Goal: Task Accomplishment & Management: Manage account settings

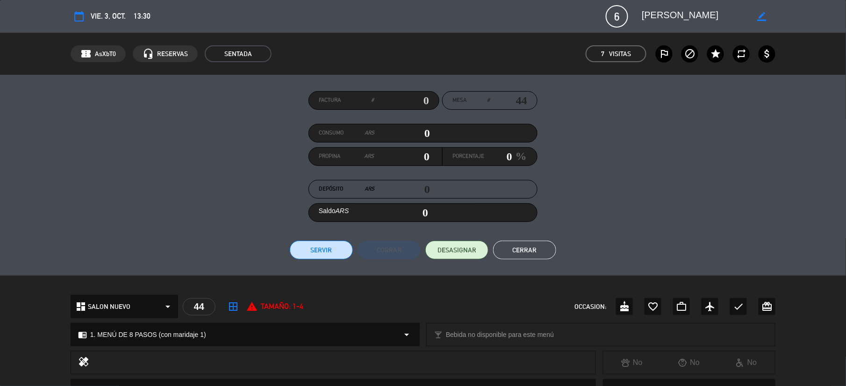
click at [320, 249] on button "Servir" at bounding box center [321, 250] width 63 height 19
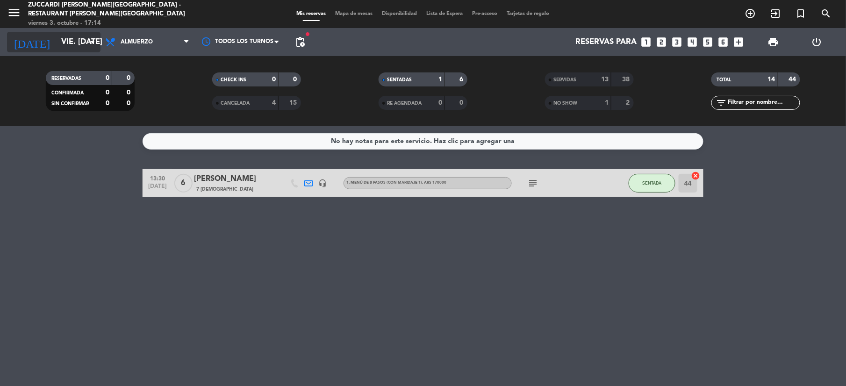
click at [57, 33] on input "vie. [DATE]" at bounding box center [107, 42] width 100 height 18
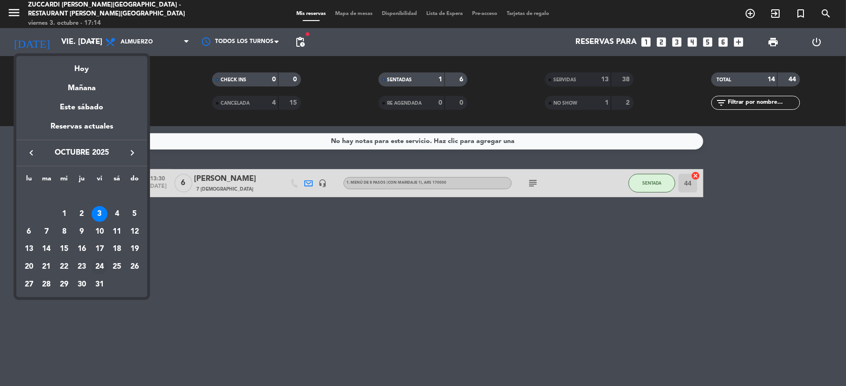
click at [100, 262] on div "24" at bounding box center [100, 267] width 16 height 16
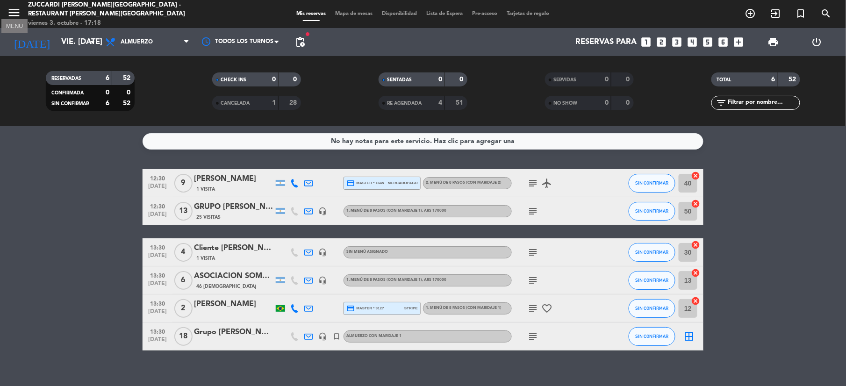
click at [15, 8] on icon "menu" at bounding box center [14, 13] width 14 height 14
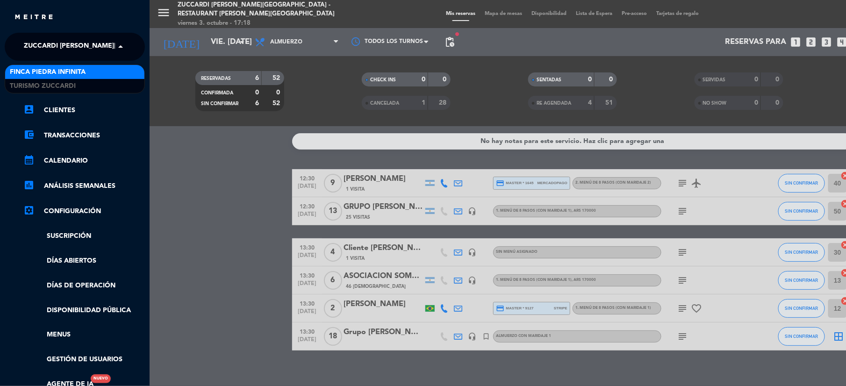
click at [115, 45] on span at bounding box center [123, 47] width 16 height 20
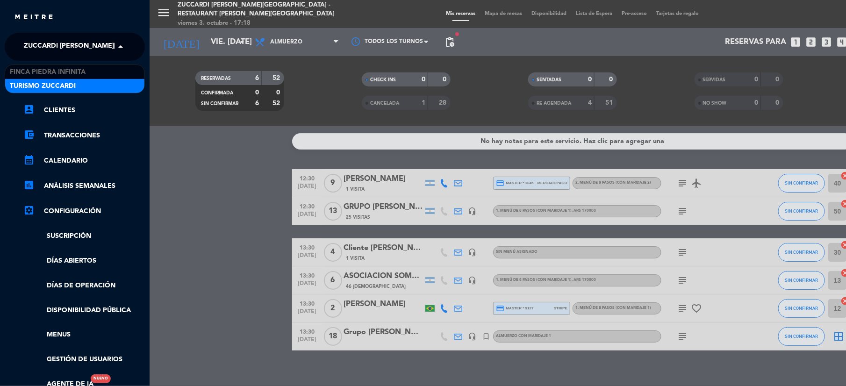
click at [103, 47] on span "Zuccardi [PERSON_NAME][GEOGRAPHIC_DATA] - Restaurant [PERSON_NAME][GEOGRAPHIC_D…" at bounding box center [190, 47] width 333 height 20
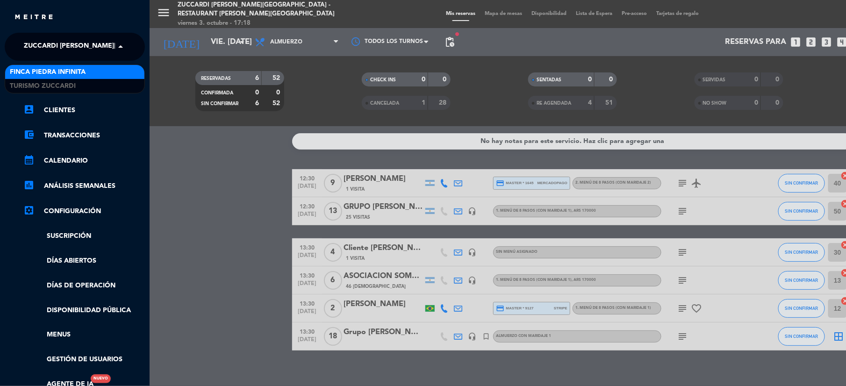
click at [92, 73] on div "Finca Piedra Infinita" at bounding box center [74, 72] width 139 height 14
click at [104, 51] on div "× Finca [PERSON_NAME] Infinita" at bounding box center [66, 47] width 93 height 20
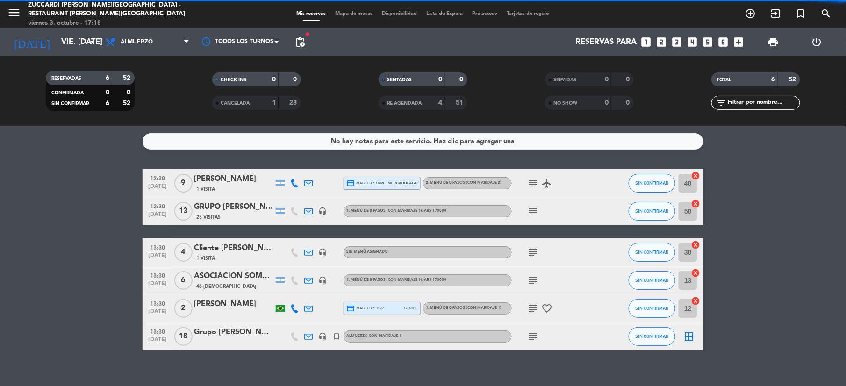
click at [109, 85] on div "menu Zuccardi [PERSON_NAME][GEOGRAPHIC_DATA] - Restaurant [PERSON_NAME][GEOGRAP…" at bounding box center [423, 193] width 846 height 386
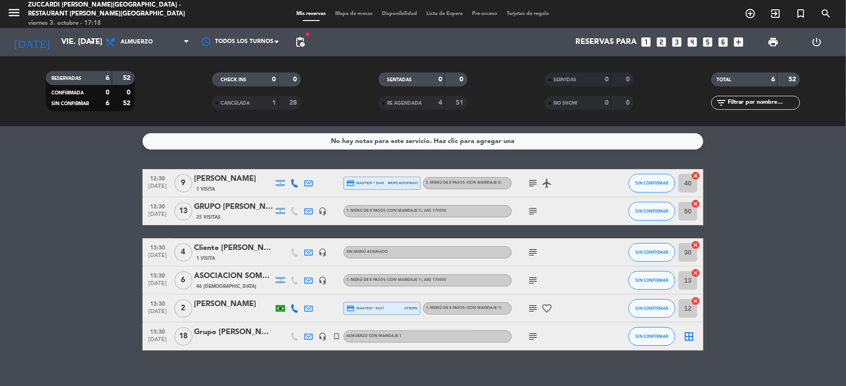
click at [2, 19] on div "menu Zuccardi [PERSON_NAME][GEOGRAPHIC_DATA] - Restaurant [PERSON_NAME][GEOGRAP…" at bounding box center [106, 14] width 212 height 28
click at [19, 15] on icon "menu" at bounding box center [14, 13] width 14 height 14
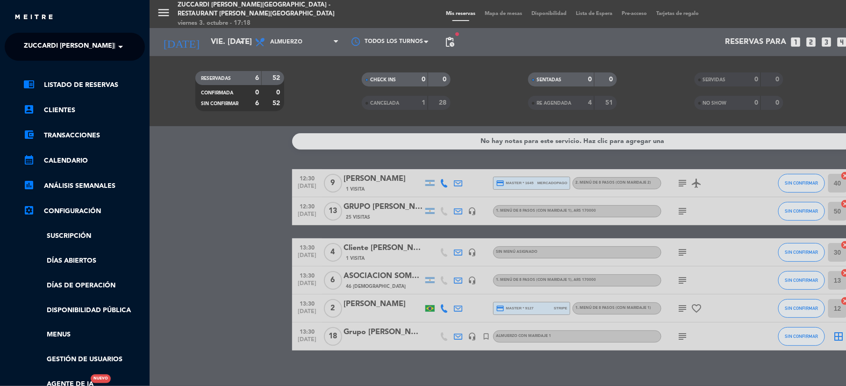
click at [121, 43] on span at bounding box center [123, 47] width 16 height 20
click at [115, 85] on div "Turismo Zuccardi" at bounding box center [74, 86] width 139 height 14
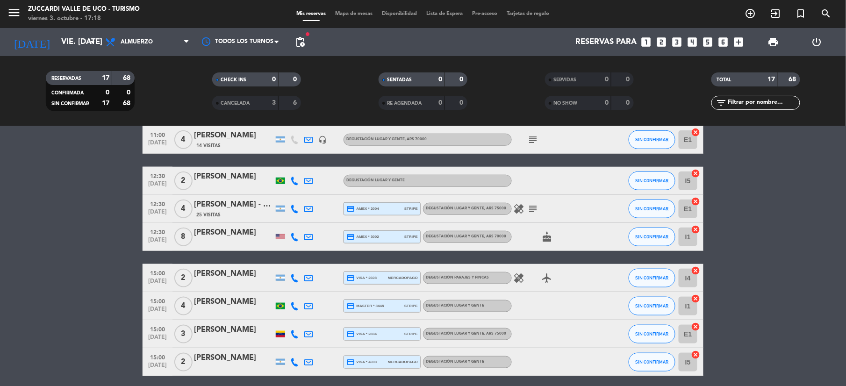
scroll to position [358, 0]
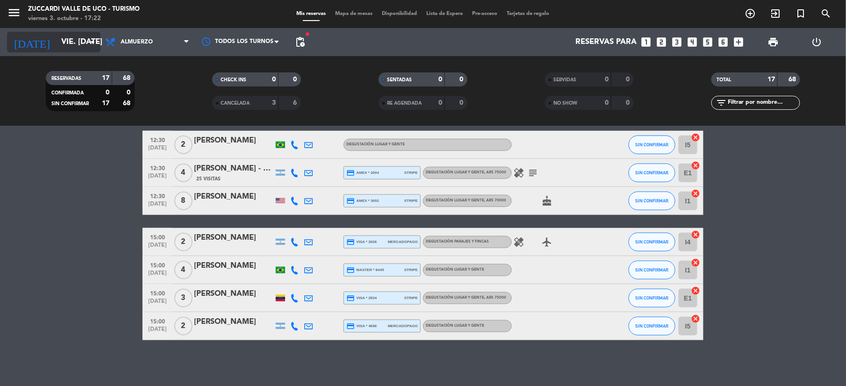
click at [66, 46] on input "vie. [DATE]" at bounding box center [107, 42] width 100 height 18
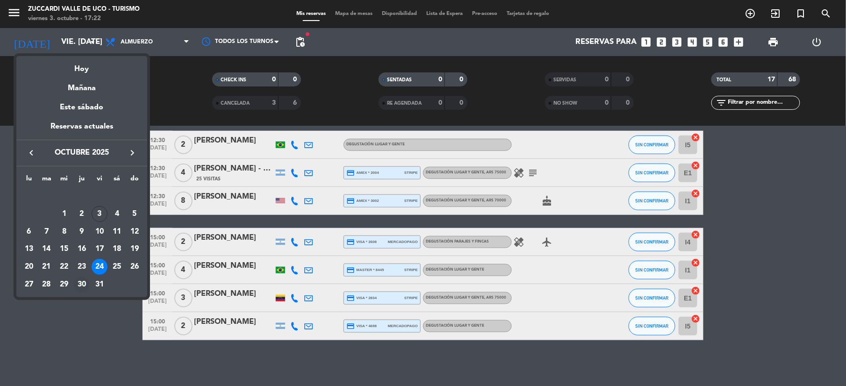
click at [86, 283] on div "30" at bounding box center [82, 285] width 16 height 16
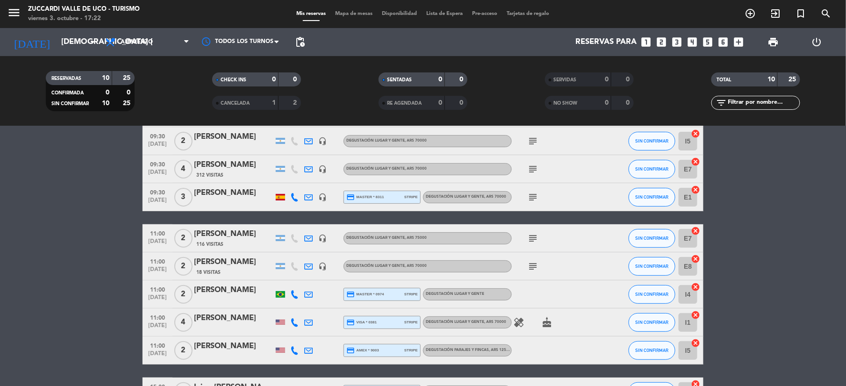
scroll to position [0, 0]
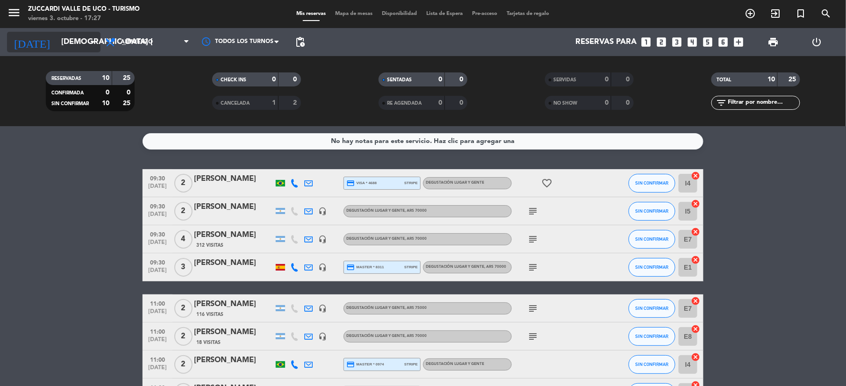
click at [78, 38] on input "[DEMOGRAPHIC_DATA] [DATE]" at bounding box center [107, 42] width 100 height 18
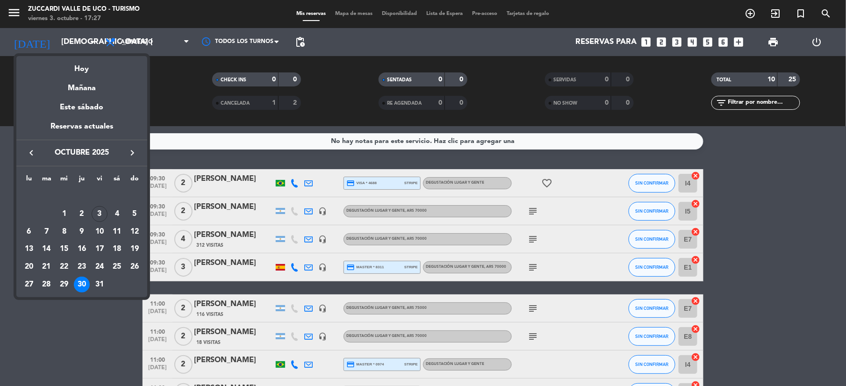
click at [139, 156] on button "keyboard_arrow_right" at bounding box center [132, 153] width 17 height 12
click at [119, 258] on td "29" at bounding box center [117, 267] width 18 height 18
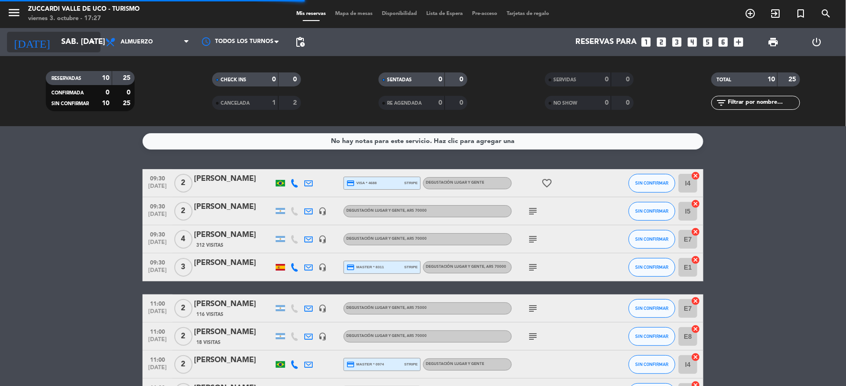
click at [86, 51] on input "sáb. [DATE]" at bounding box center [107, 42] width 100 height 18
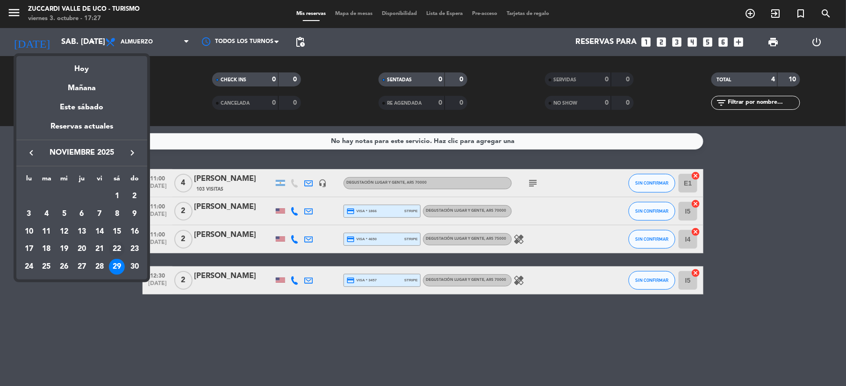
click at [118, 248] on div "22" at bounding box center [117, 249] width 16 height 16
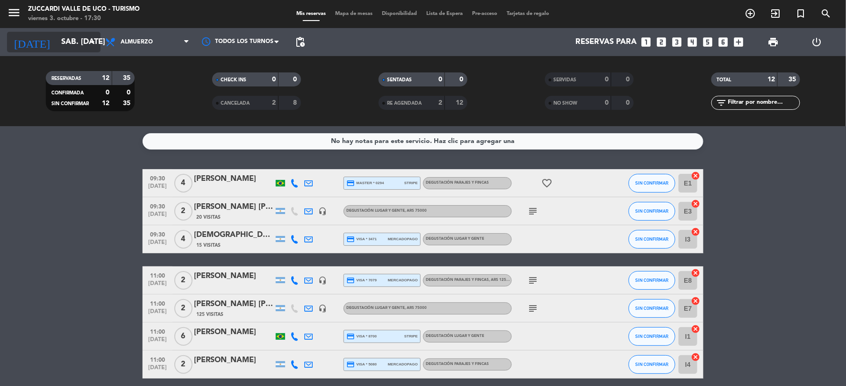
click at [63, 40] on input "sáb. [DATE]" at bounding box center [107, 42] width 100 height 18
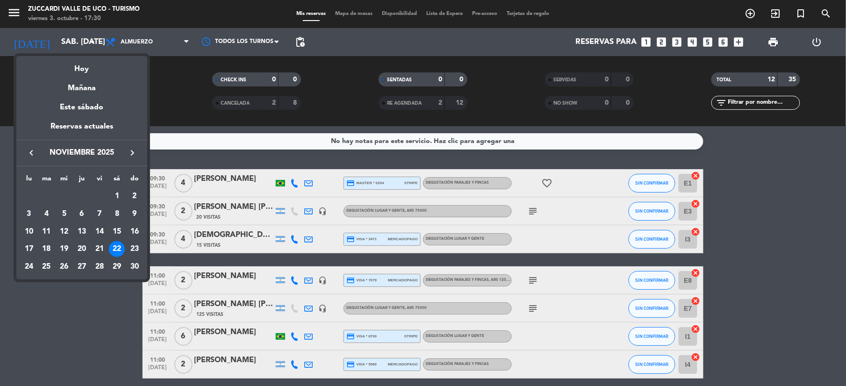
click at [13, 15] on div at bounding box center [423, 193] width 846 height 386
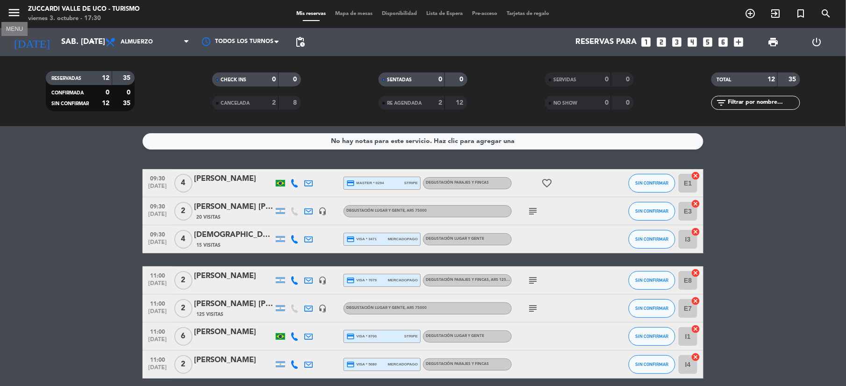
click at [7, 16] on icon "menu" at bounding box center [14, 13] width 14 height 14
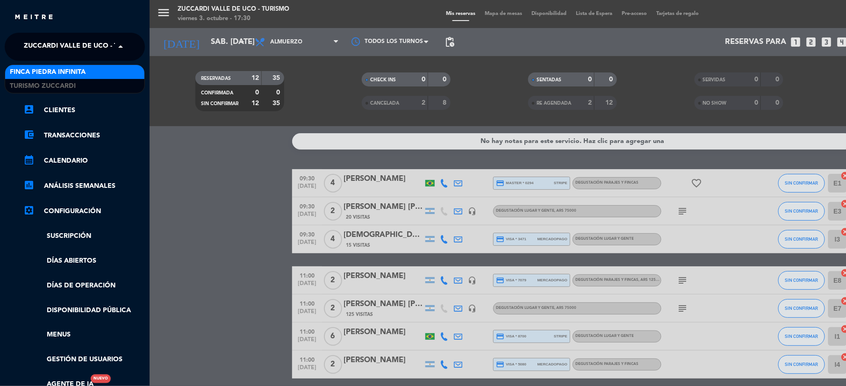
click at [98, 40] on span "Zuccardi Valle de Uco - Turismo" at bounding box center [84, 47] width 120 height 20
click at [106, 71] on div "Finca Piedra Infinita" at bounding box center [74, 72] width 139 height 14
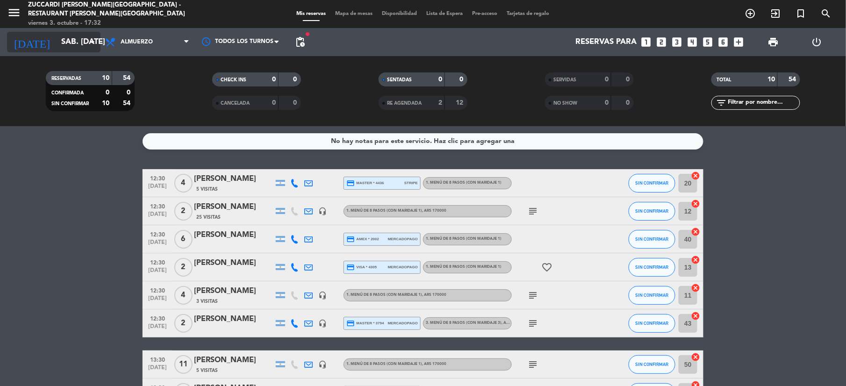
click at [72, 41] on input "sáb. [DATE]" at bounding box center [107, 42] width 100 height 18
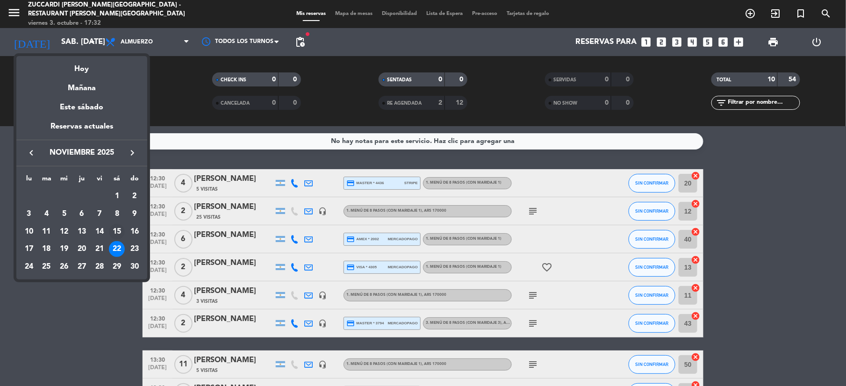
click at [117, 228] on div "15" at bounding box center [117, 232] width 16 height 16
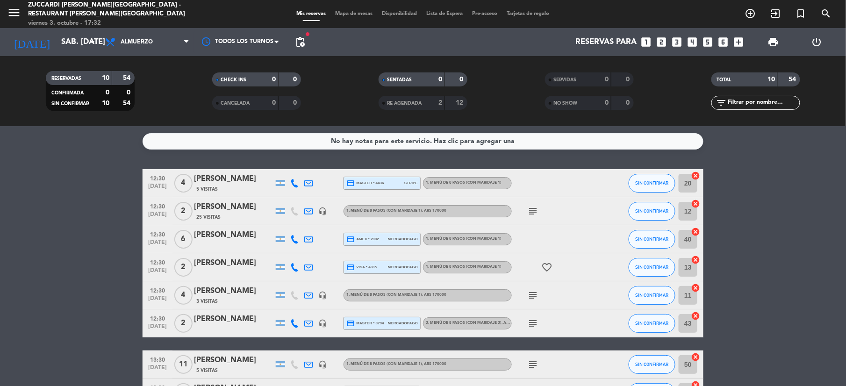
type input "sáb. [DATE]"
